Goal: Book appointment/travel/reservation

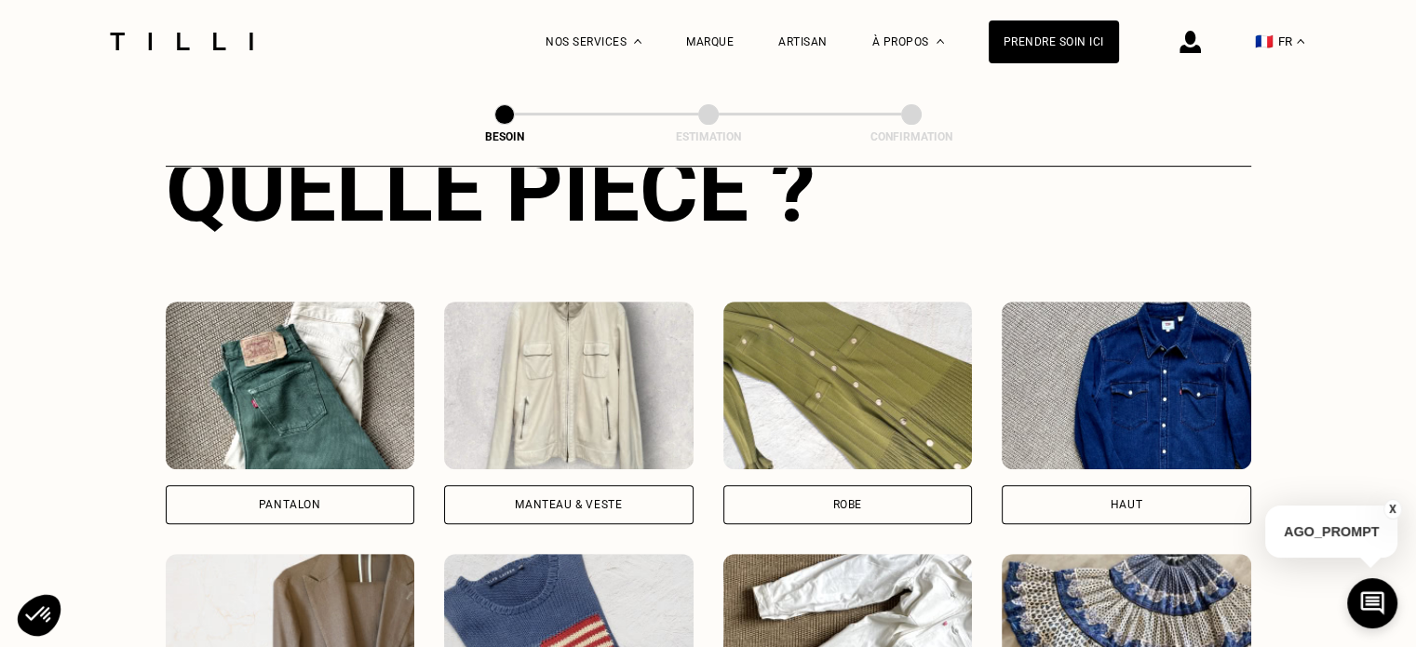
scroll to position [760, 0]
click at [324, 494] on div "Pantalon" at bounding box center [291, 503] width 250 height 39
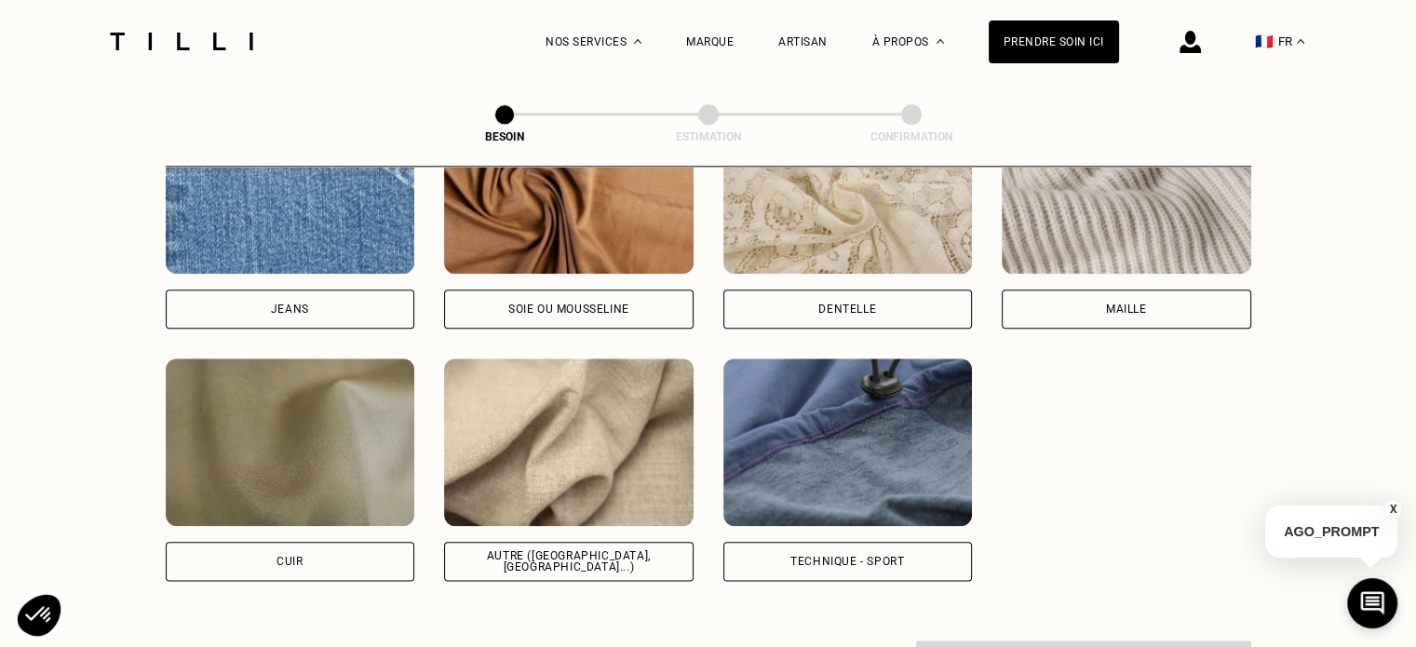
scroll to position [2085, 0]
click at [574, 551] on div "Autre ([GEOGRAPHIC_DATA], [GEOGRAPHIC_DATA]...)" at bounding box center [569, 562] width 218 height 22
select select "FR"
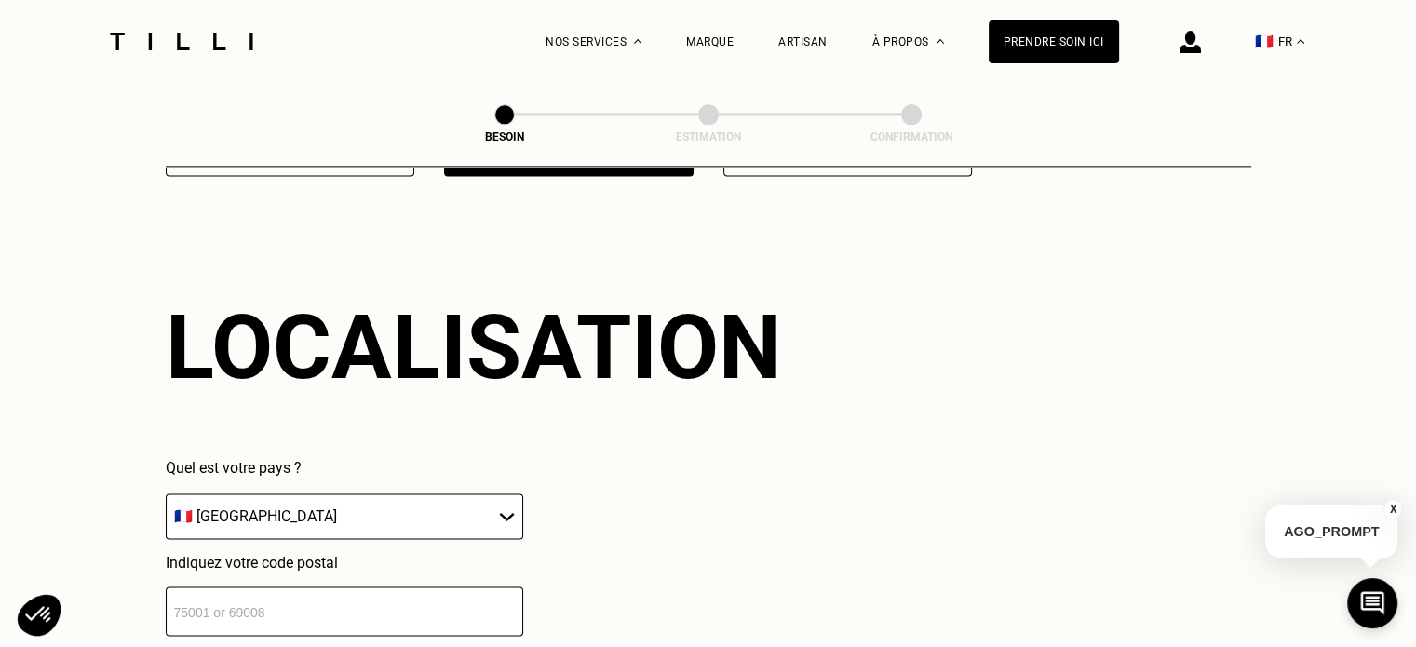
scroll to position [2501, 0]
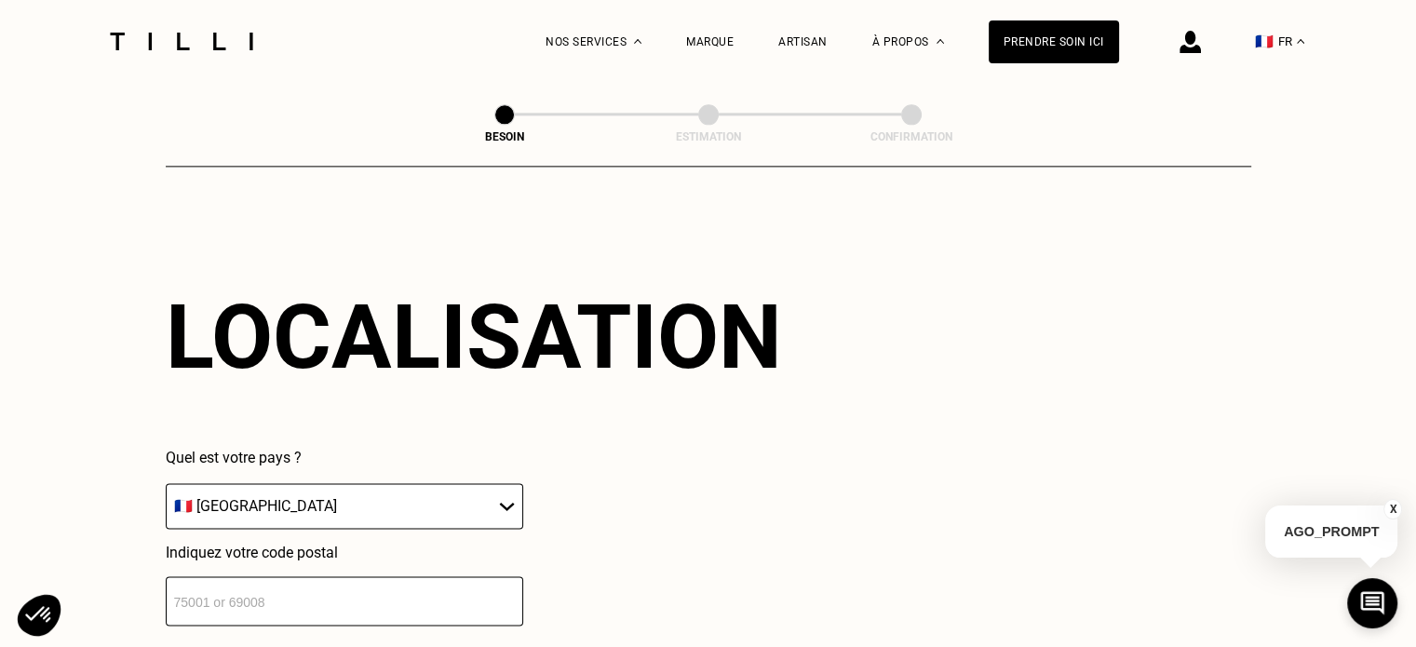
click at [443, 503] on select "🇩🇪 [GEOGRAPHIC_DATA] 🇦🇹 [GEOGRAPHIC_DATA] 🇧🇪 [GEOGRAPHIC_DATA] 🇧🇬 Bulgarie 🇨🇾 C…" at bounding box center [345, 506] width 358 height 46
click at [678, 508] on div "Quel est votre pays ? 🇩🇪 [GEOGRAPHIC_DATA] 🇦🇹 [GEOGRAPHIC_DATA] 🇧🇪 [GEOGRAPHIC_…" at bounding box center [474, 537] width 616 height 177
click at [440, 593] on input "number" at bounding box center [345, 600] width 358 height 49
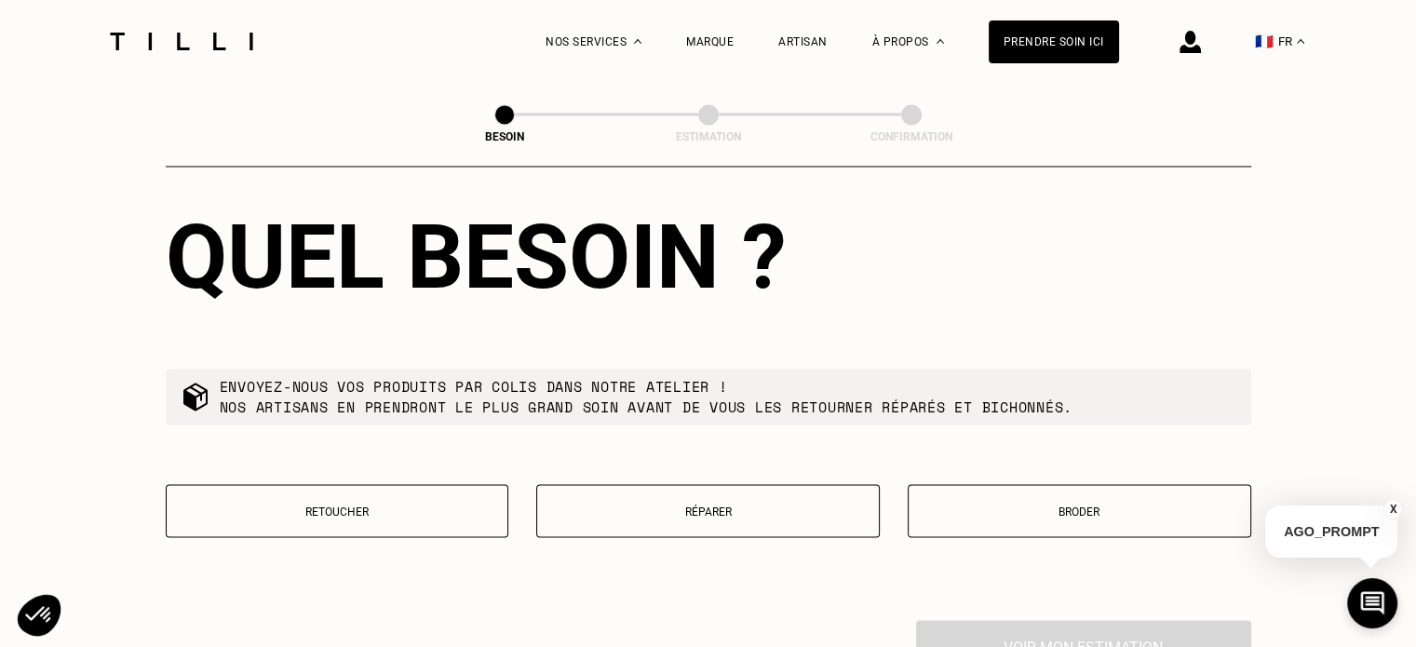
scroll to position [3043, 0]
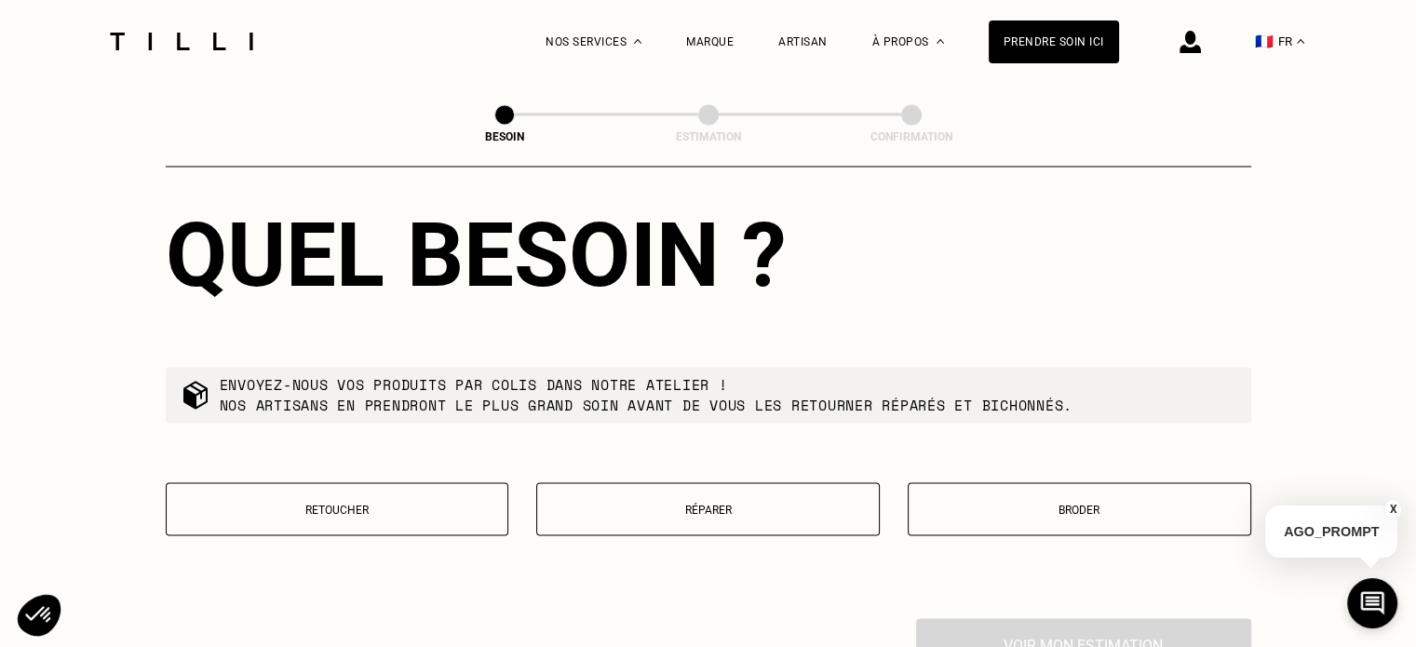
type input "59250"
click at [436, 482] on button "Retoucher" at bounding box center [338, 508] width 344 height 53
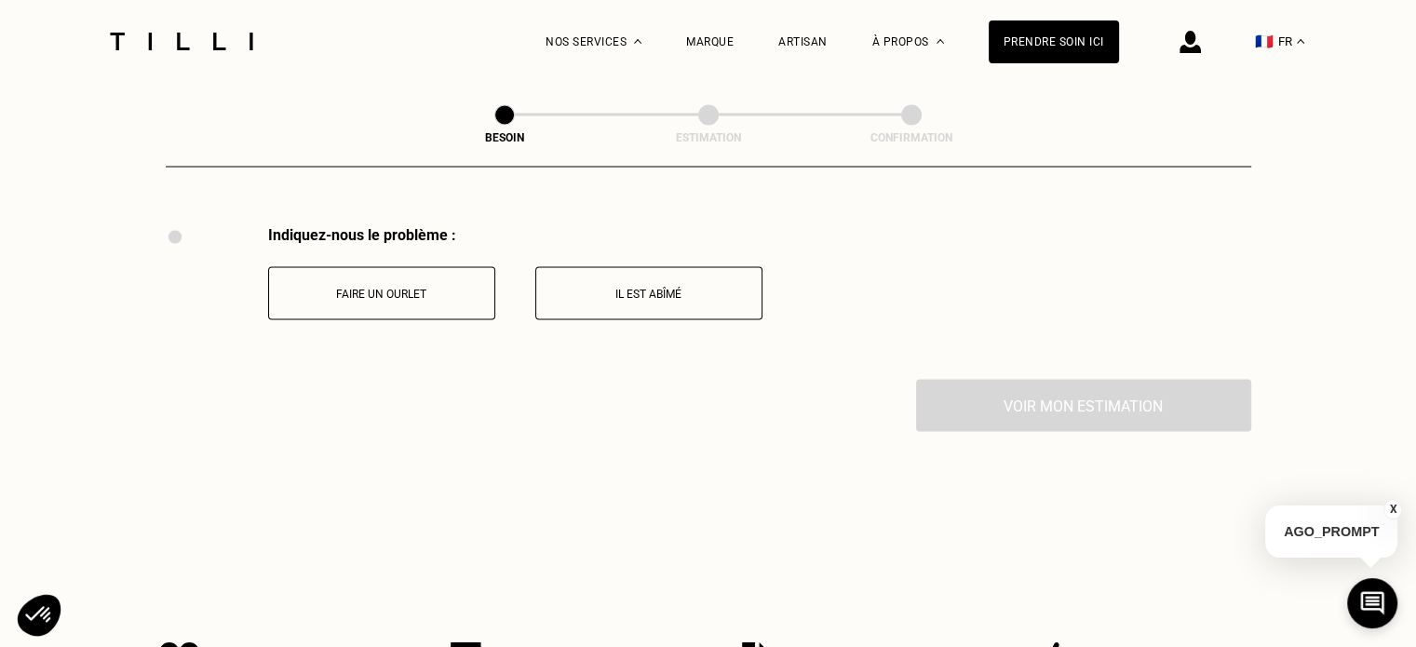
scroll to position [3442, 0]
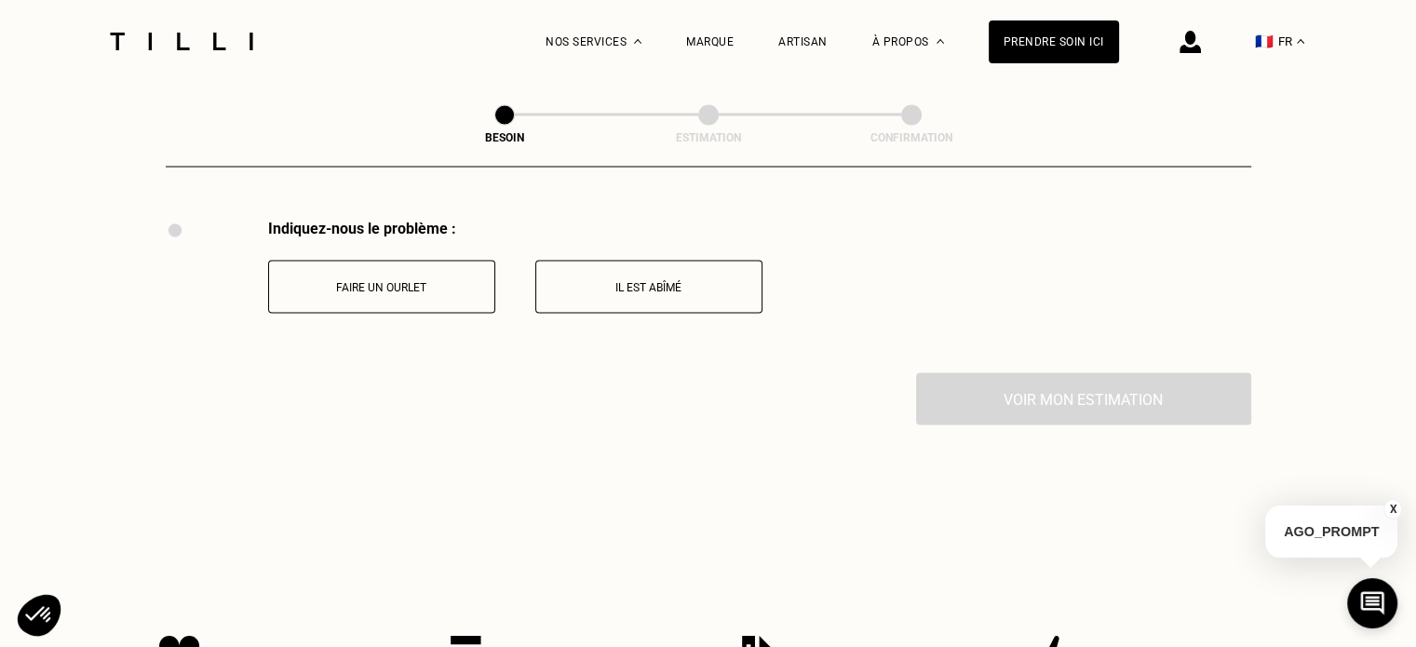
click at [384, 280] on p "Faire un ourlet" at bounding box center [381, 286] width 207 height 13
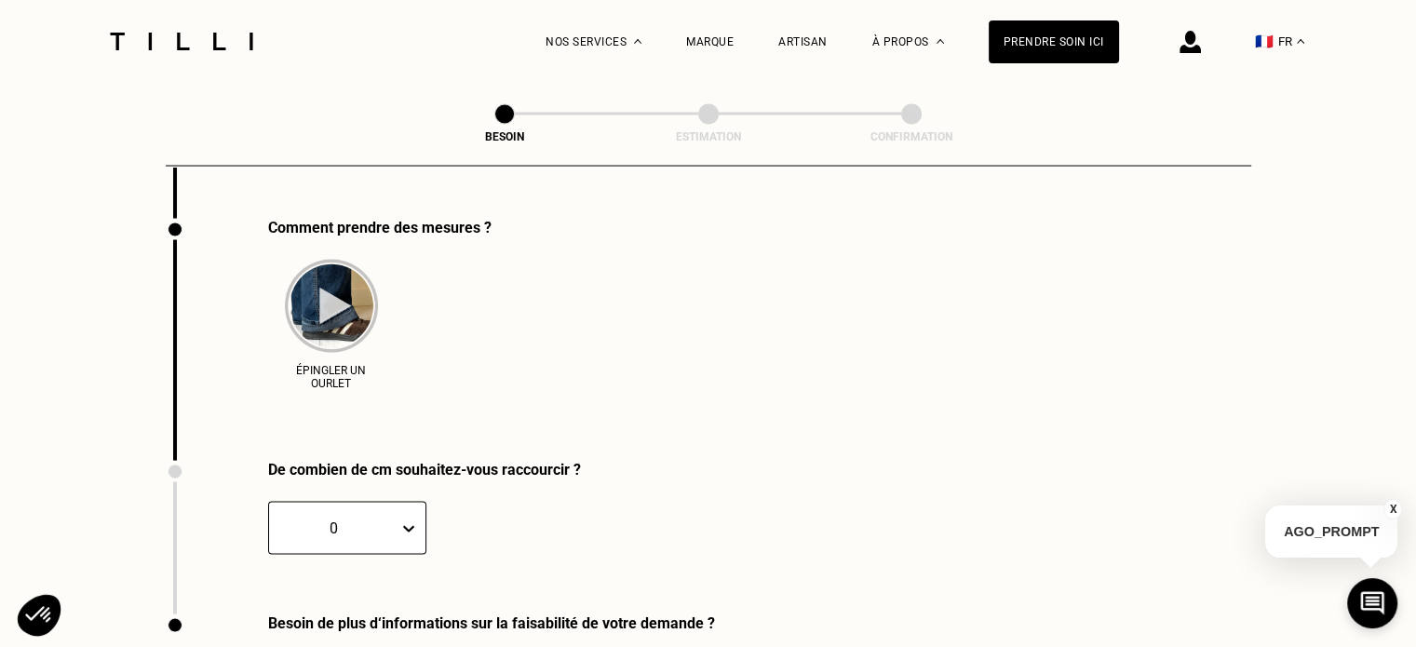
scroll to position [3597, 0]
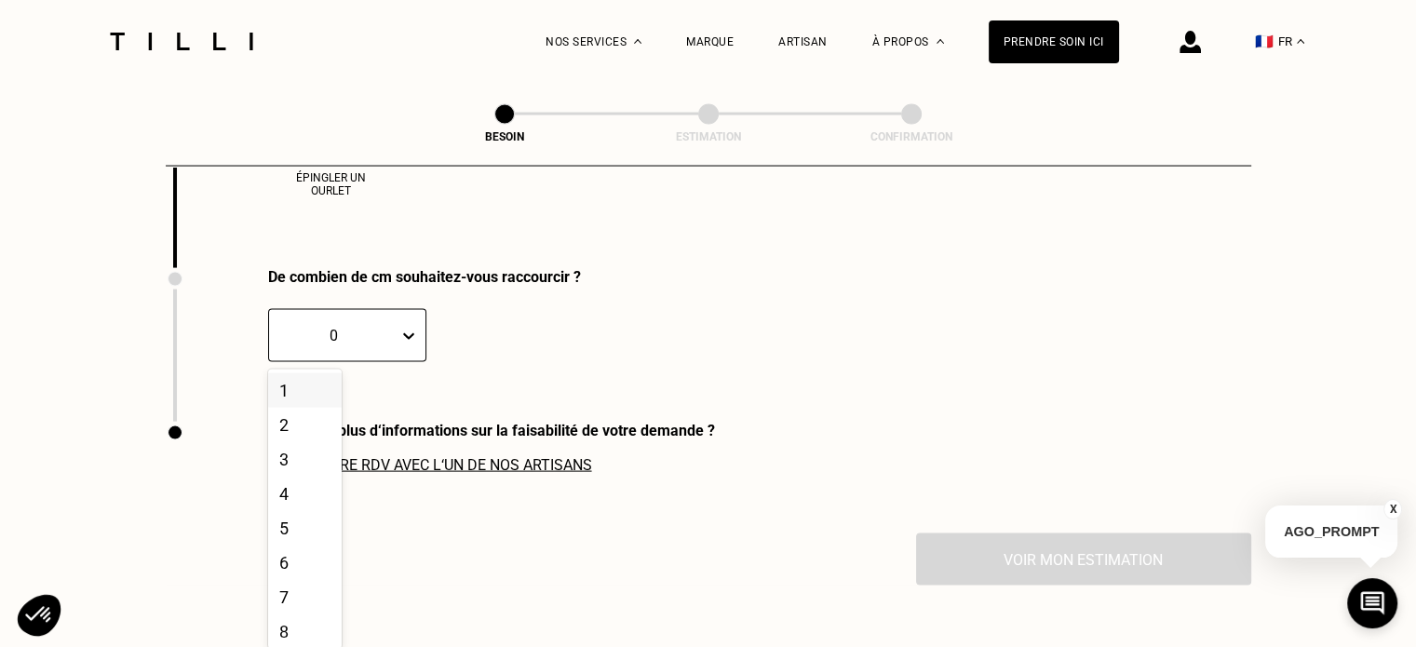
scroll to position [3789, 0]
click at [302, 524] on div "5" at bounding box center [305, 527] width 74 height 34
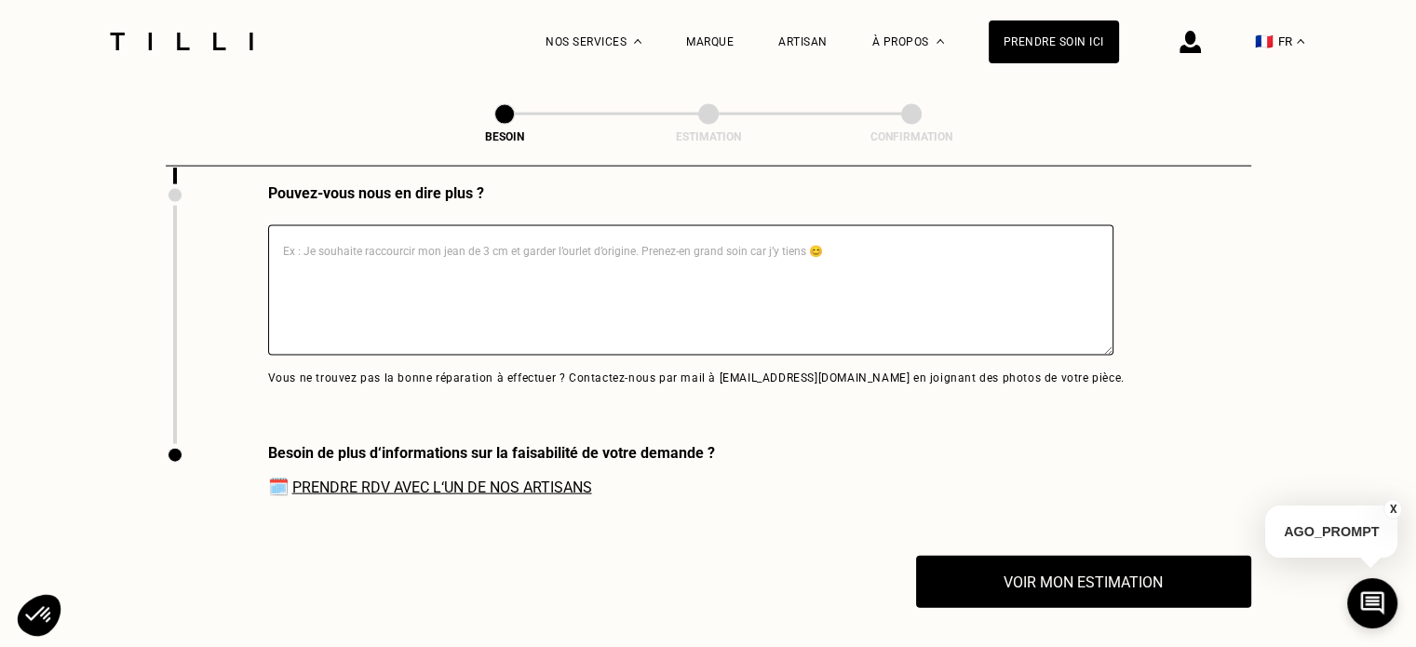
scroll to position [4031, 0]
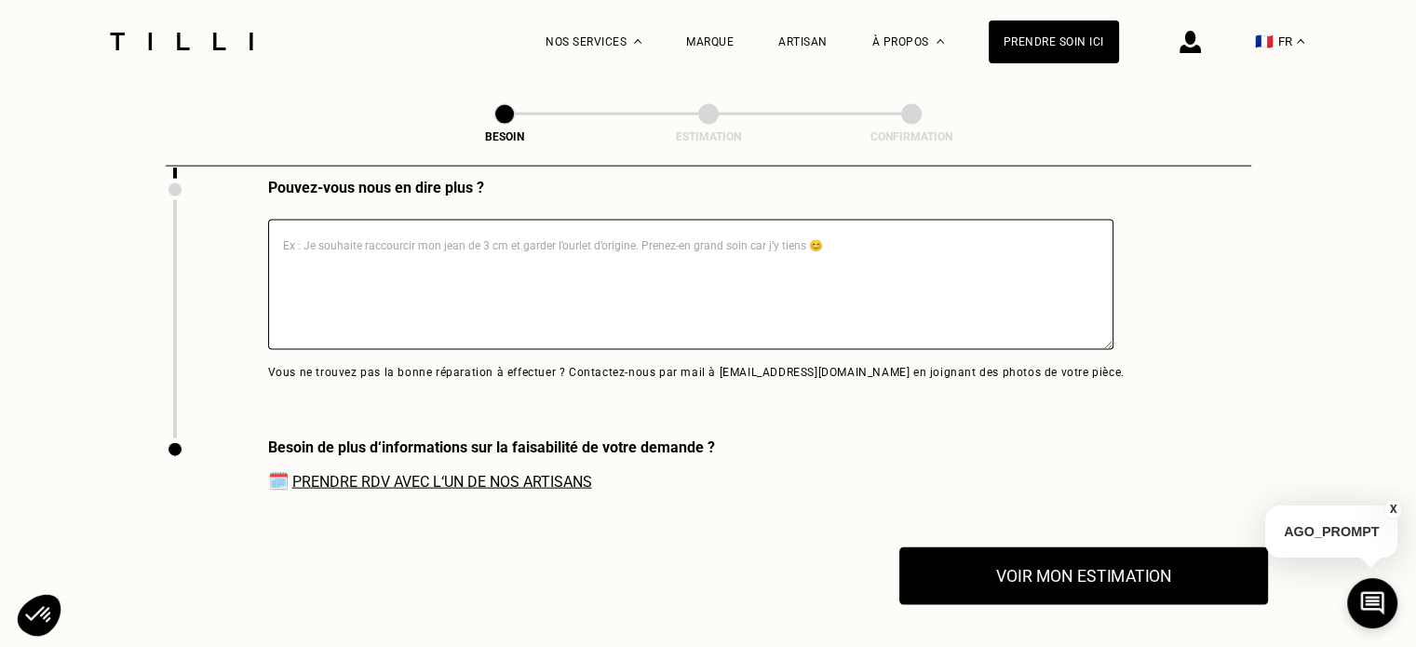
click at [1056, 584] on button "Voir mon estimation" at bounding box center [1083, 576] width 369 height 58
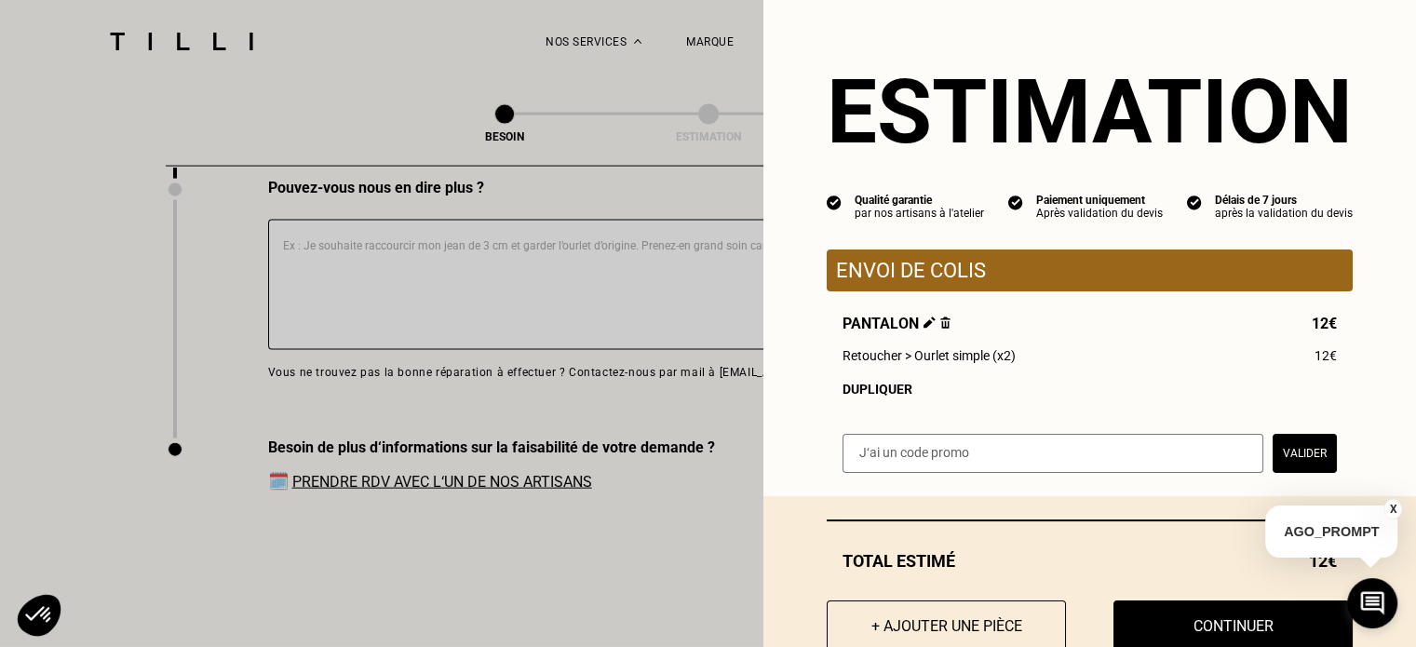
scroll to position [0, 0]
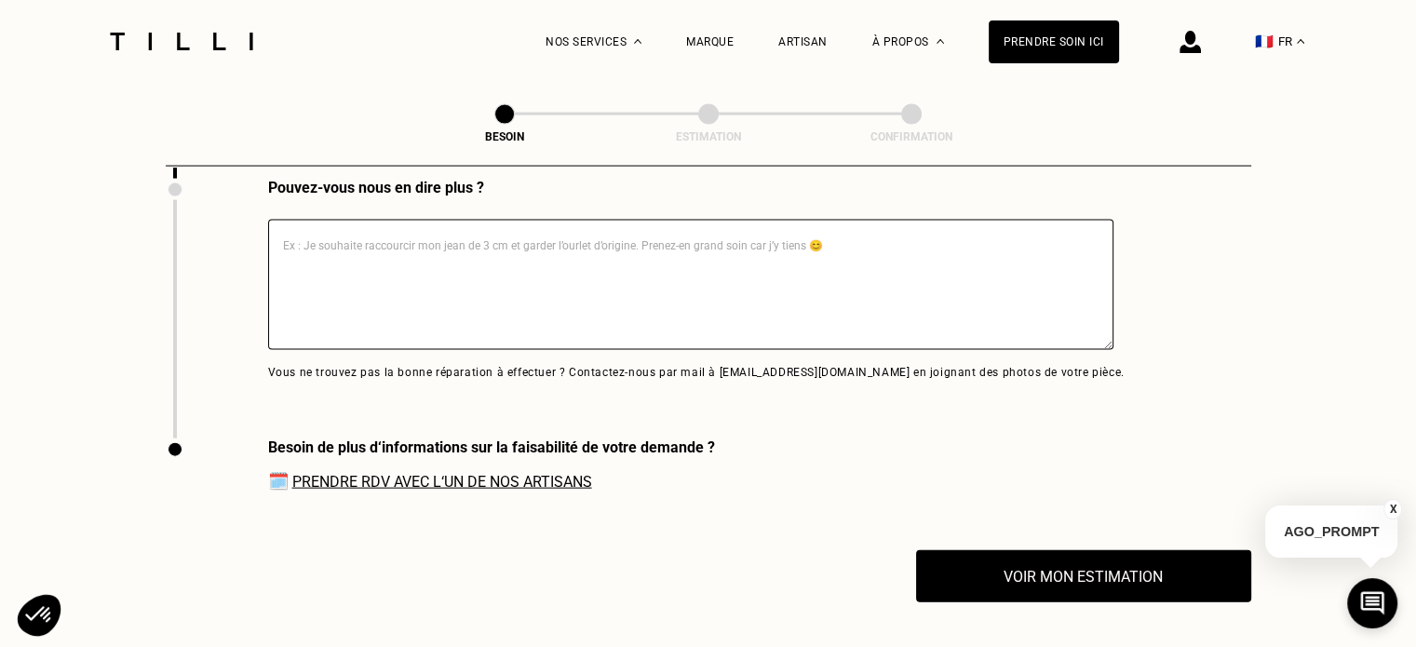
click at [441, 474] on link "Prendre RDV avec l‘un de nos artisans" at bounding box center [442, 482] width 300 height 18
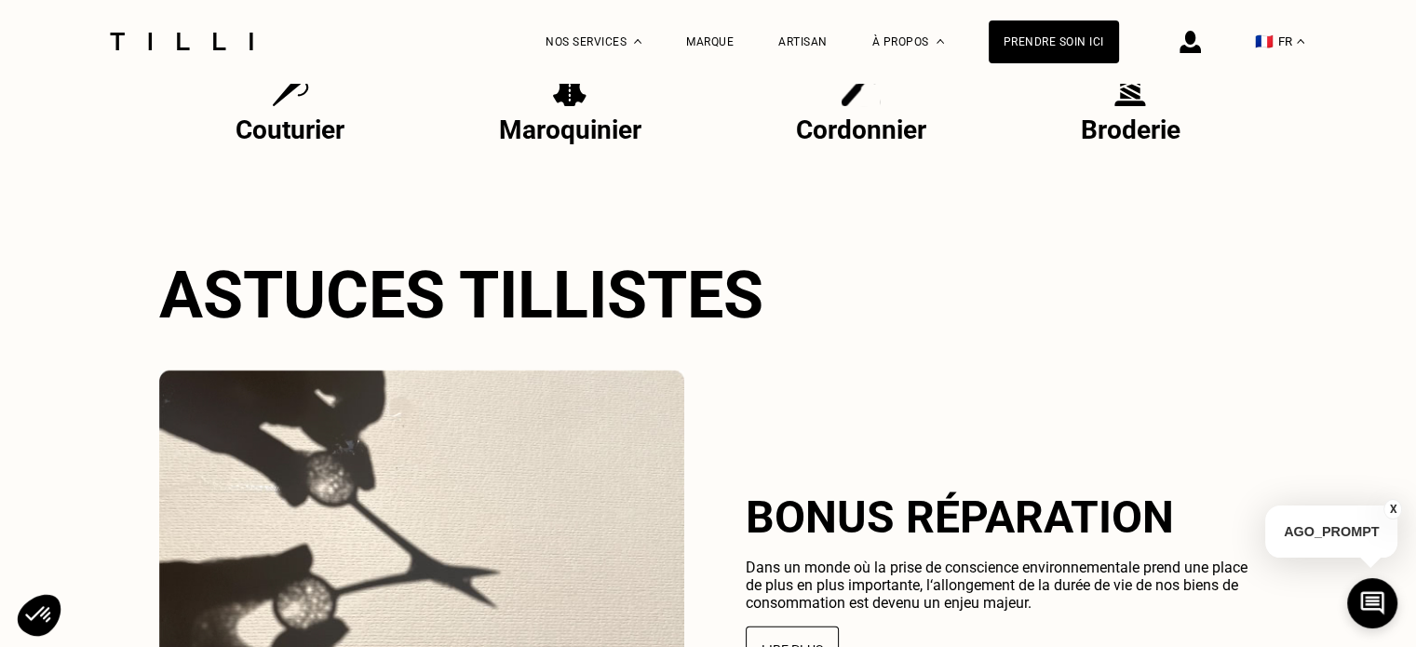
scroll to position [134, 0]
